Goal: Information Seeking & Learning: Learn about a topic

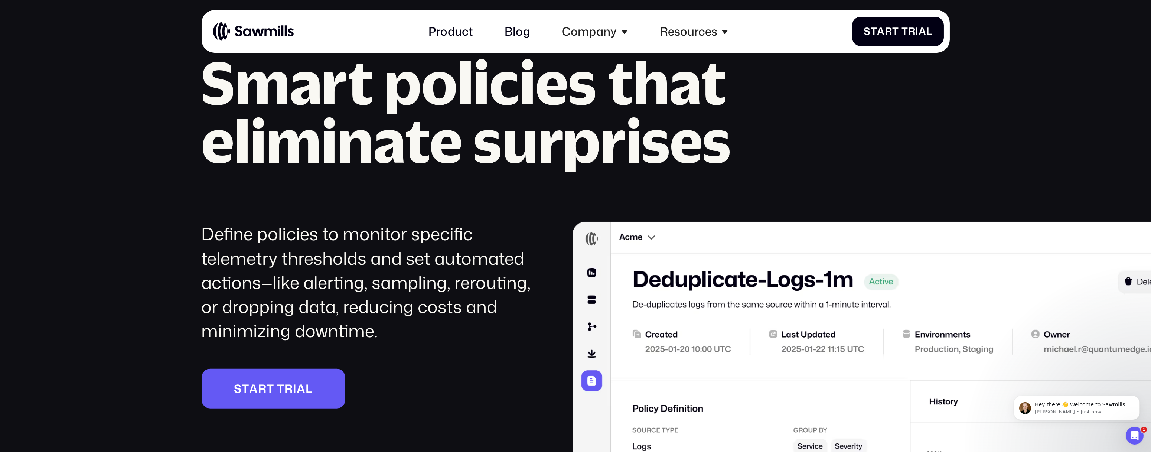
scroll to position [1820, 0]
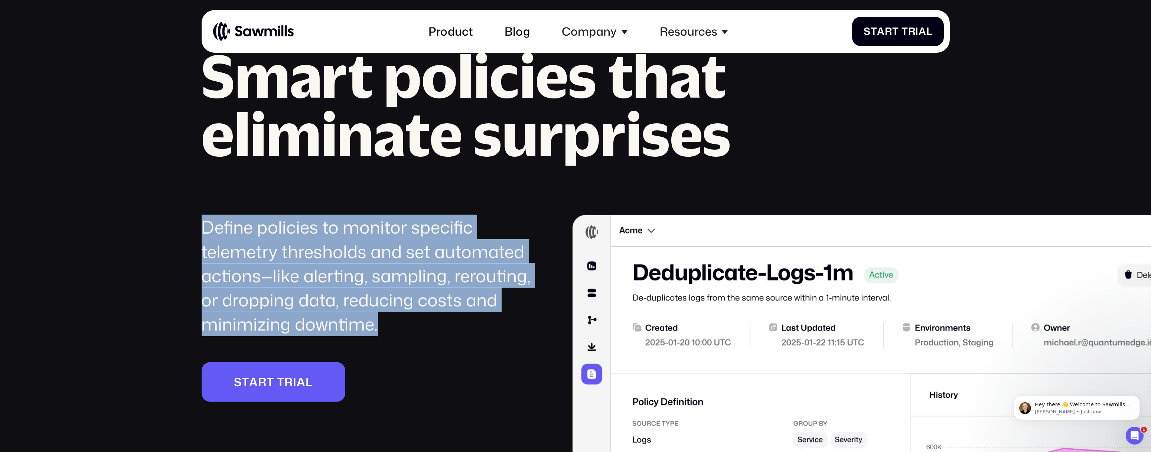
drag, startPoint x: 196, startPoint y: 233, endPoint x: 509, endPoint y: 324, distance: 325.8
click at [509, 324] on div "Policies Smart policies that eliminate surprises Define policies to monitor spe…" at bounding box center [575, 342] width 1151 height 656
click at [508, 323] on div "Define policies to monitor specific telemetry thresholds and set automated acti…" at bounding box center [367, 275] width 331 height 121
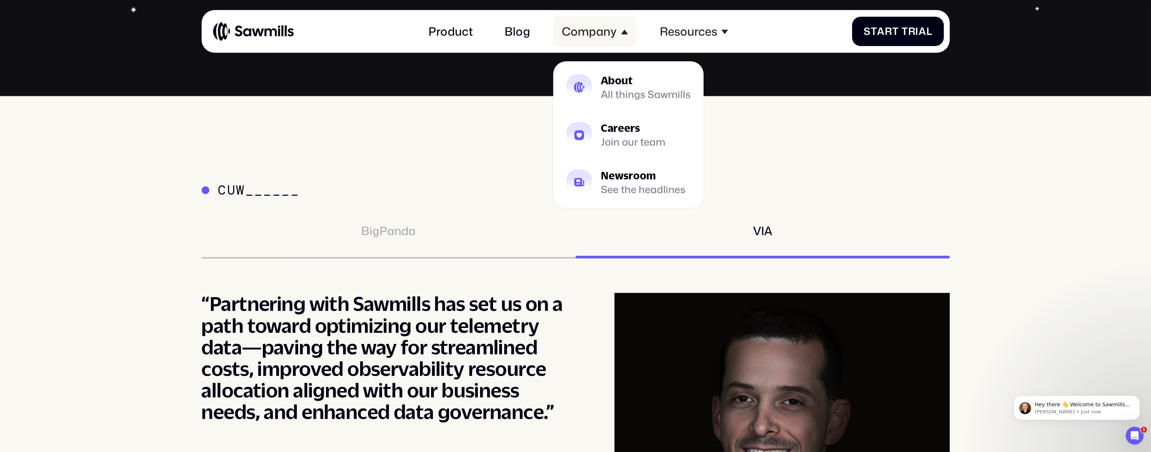
scroll to position [4988, 0]
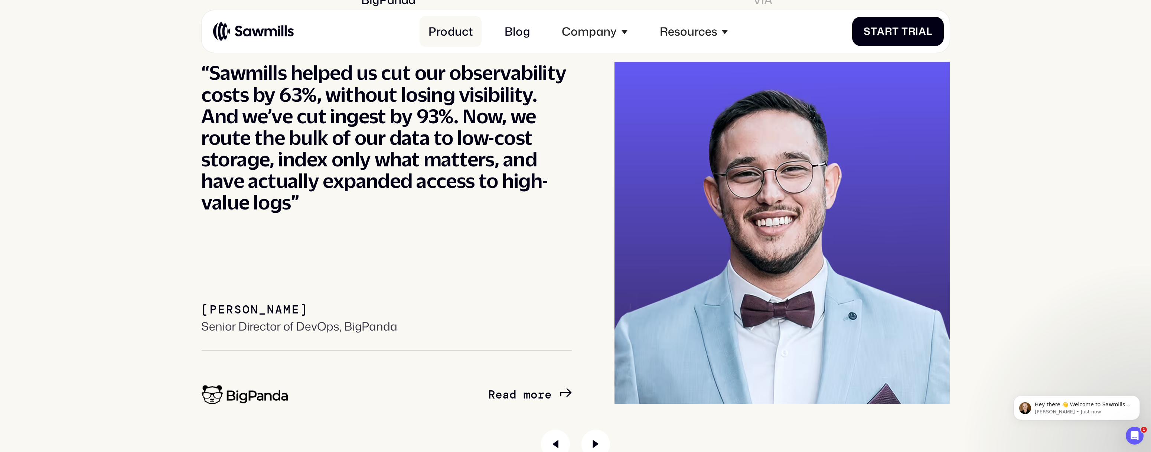
click at [461, 40] on link "Product" at bounding box center [451, 31] width 62 height 31
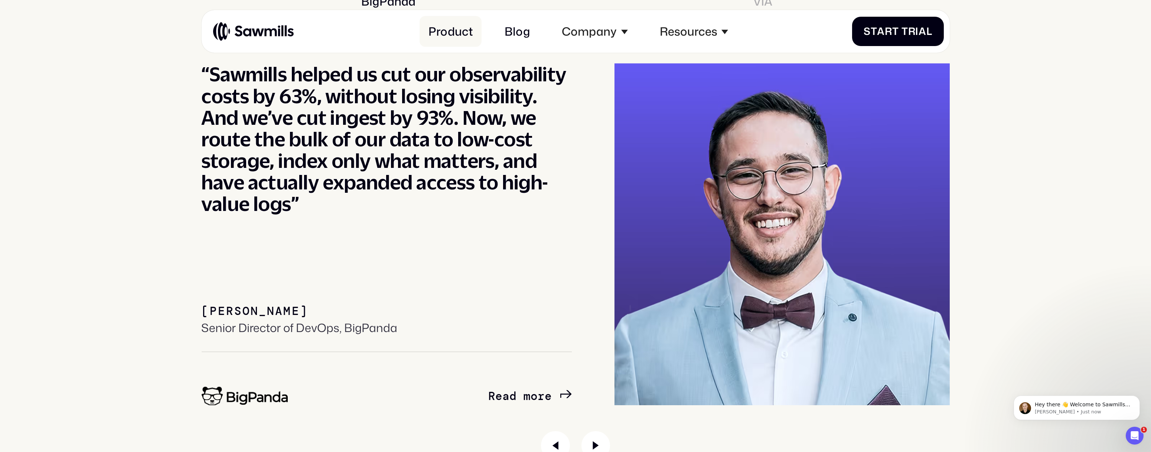
scroll to position [5221, 0]
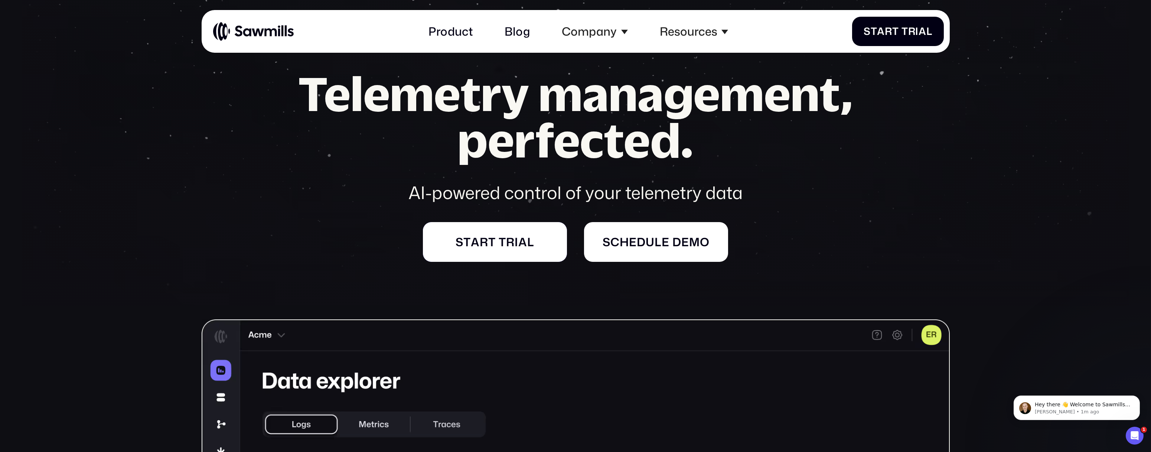
scroll to position [82, 0]
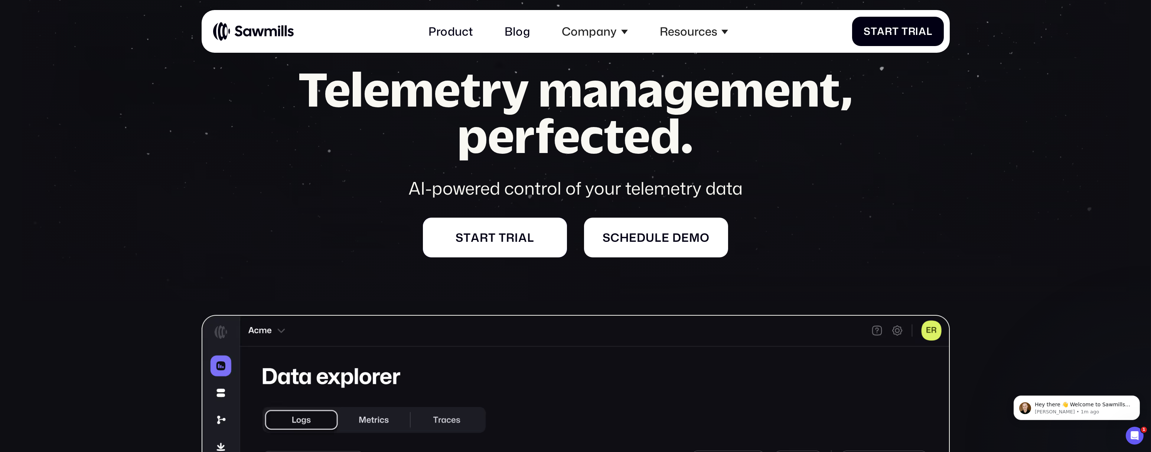
click at [529, 247] on link "S t a r t t r i a l S t a r t t r i a l" at bounding box center [495, 238] width 144 height 40
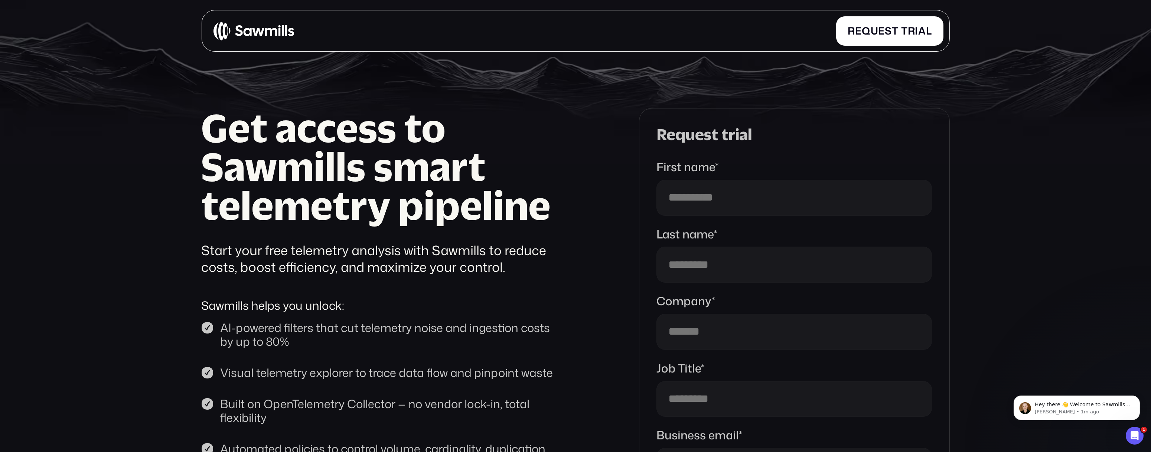
click at [257, 30] on img at bounding box center [254, 31] width 81 height 20
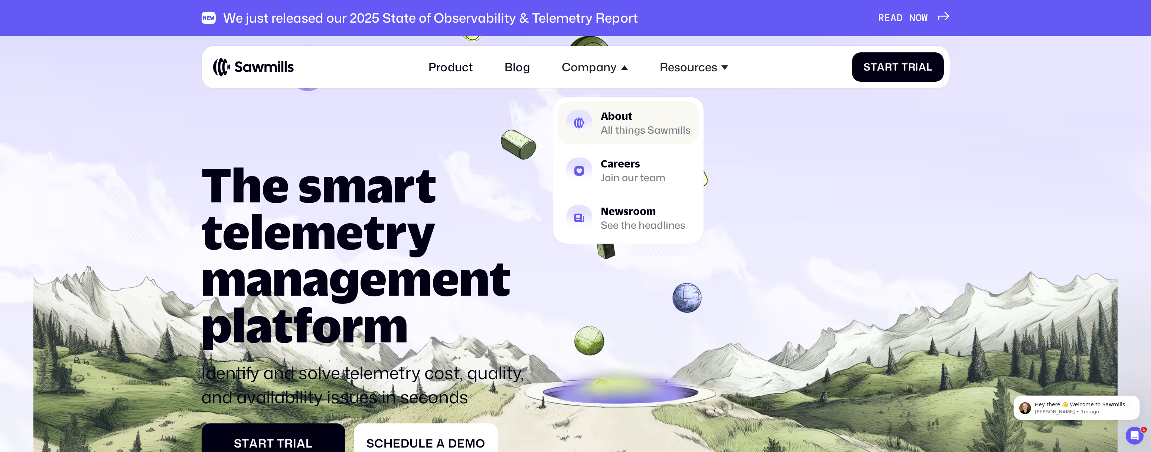
click at [629, 118] on div "About" at bounding box center [646, 116] width 90 height 10
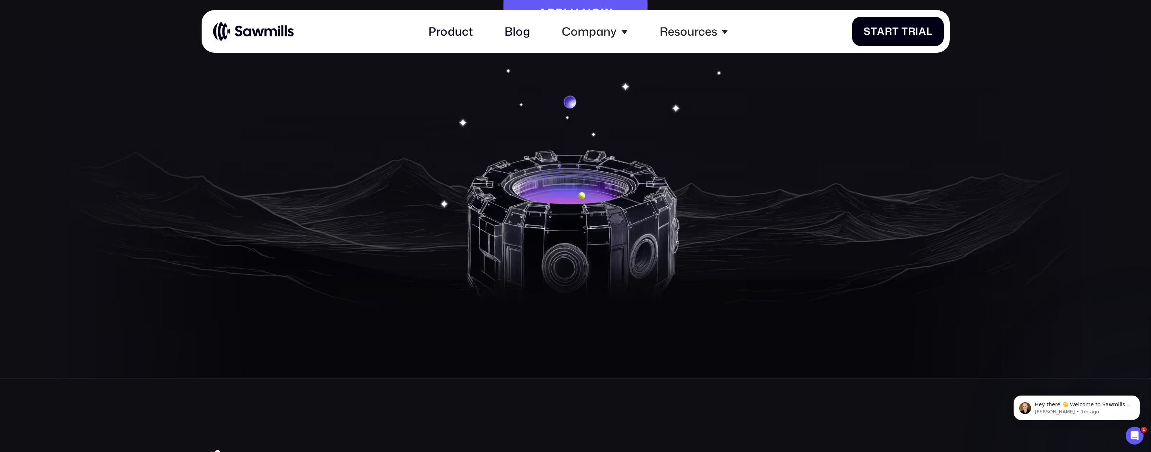
scroll to position [2414, 0]
